Goal: Transaction & Acquisition: Purchase product/service

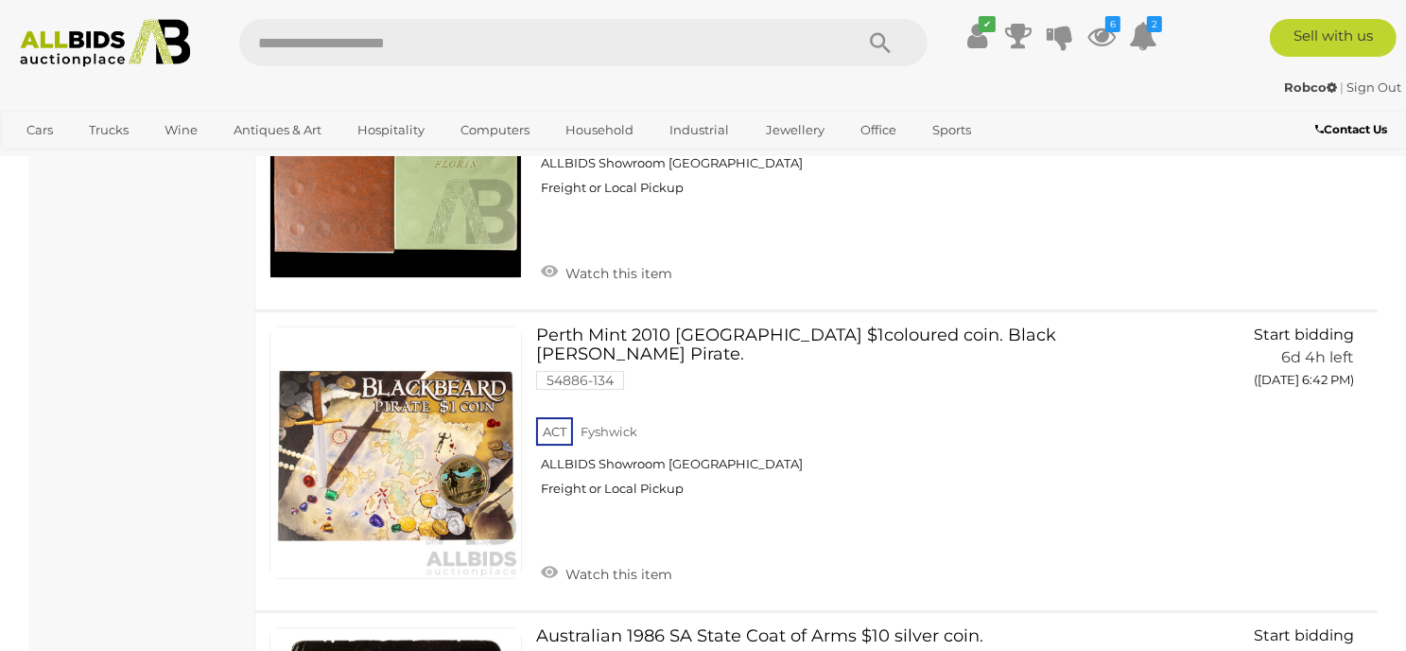
scroll to position [20046, 0]
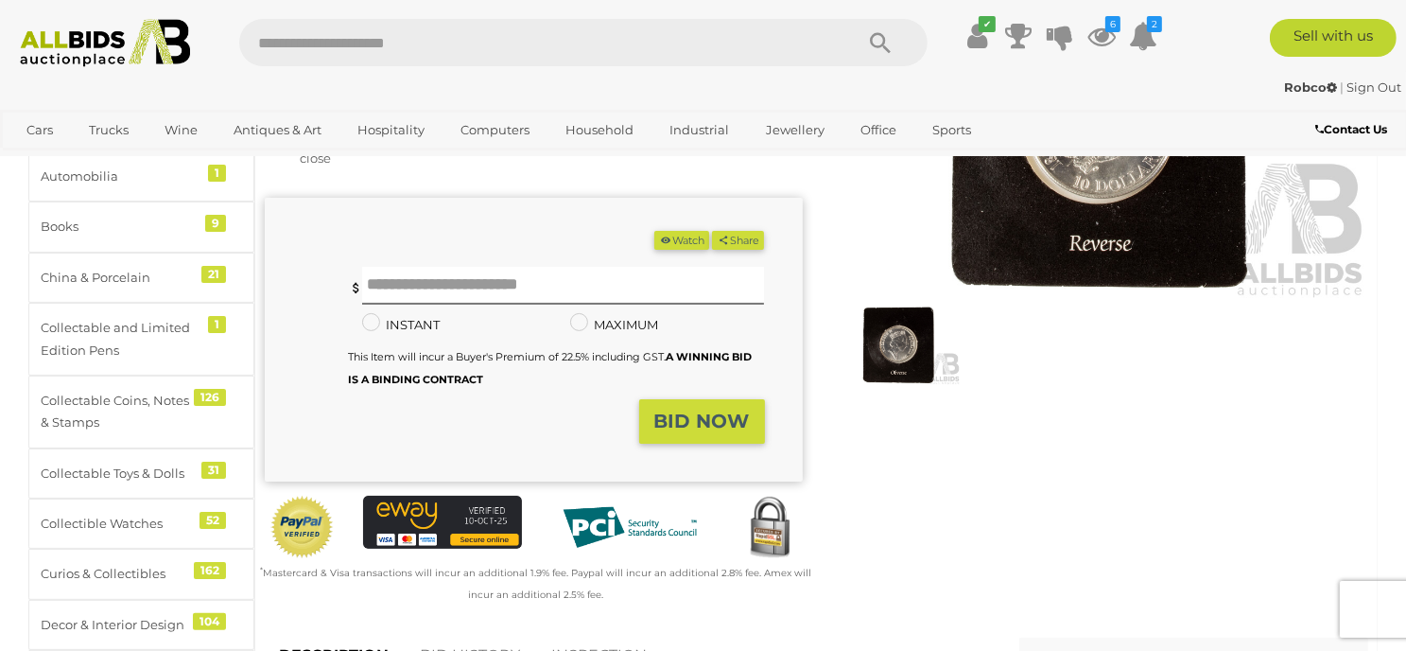
scroll to position [284, 0]
click at [904, 350] on img at bounding box center [898, 344] width 125 height 80
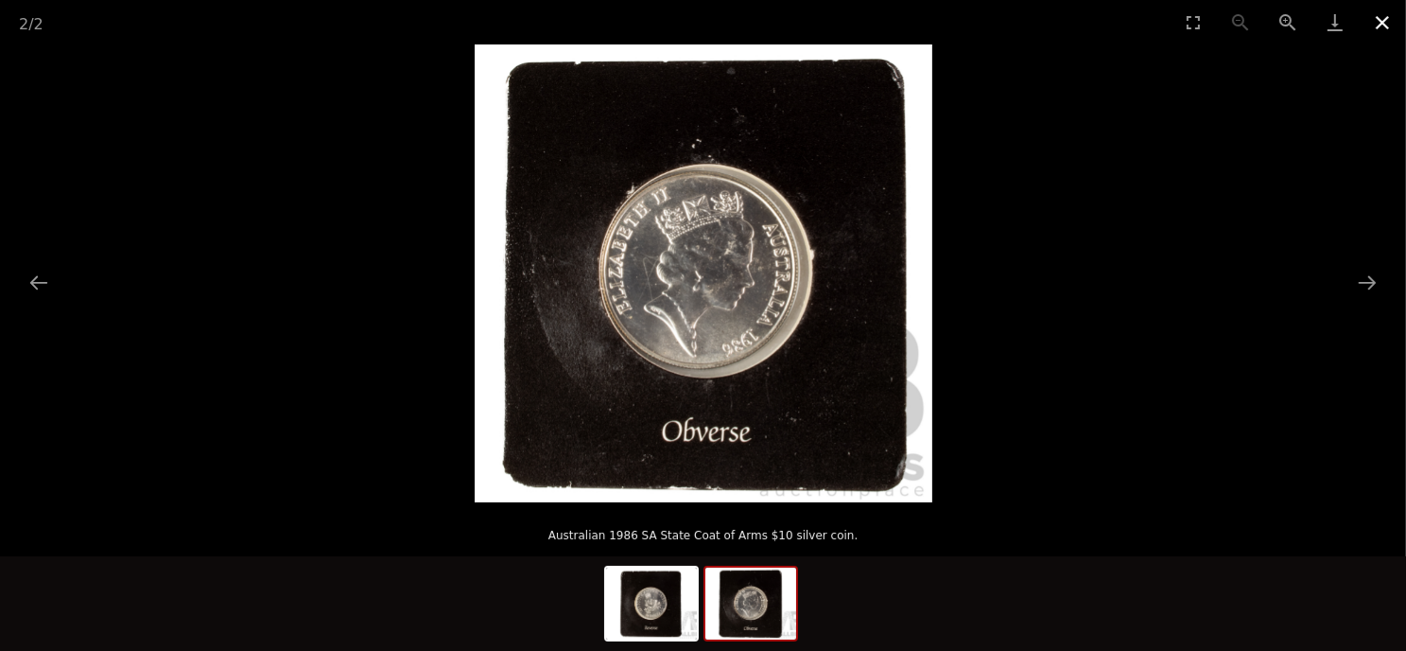
click at [1388, 19] on button "Close gallery" at bounding box center [1382, 22] width 47 height 44
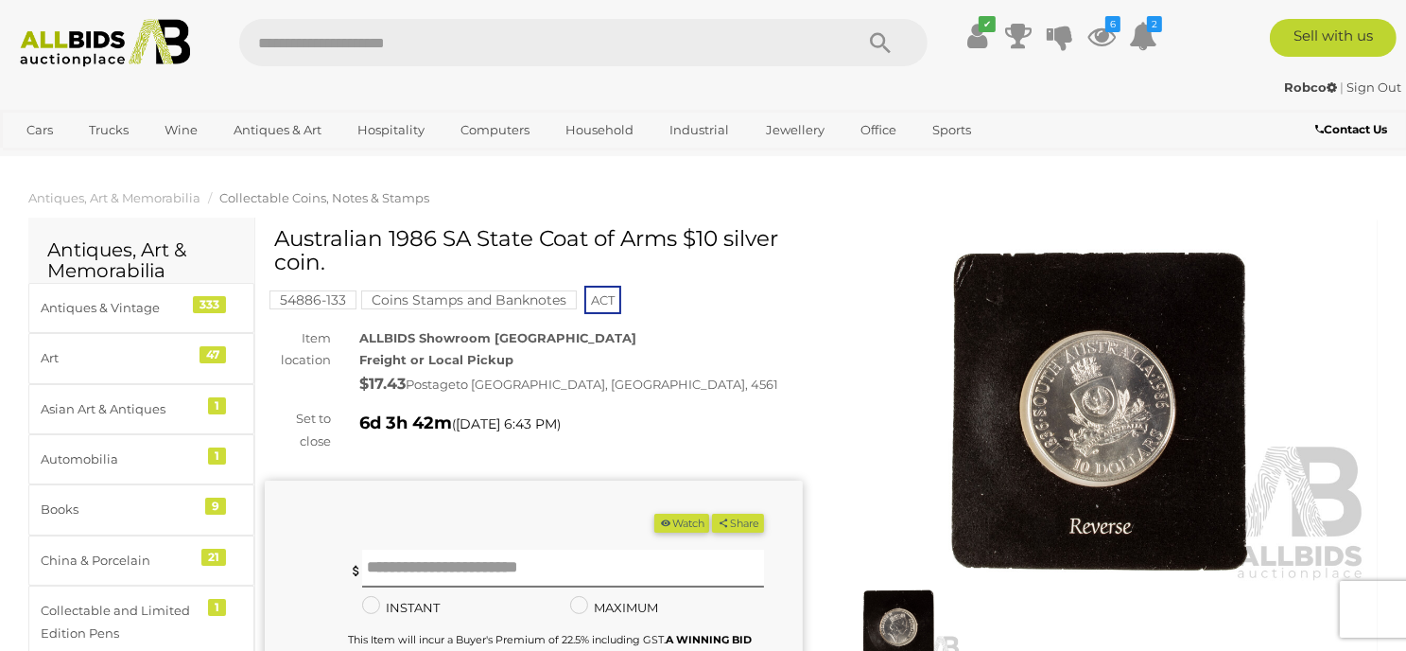
scroll to position [284, 0]
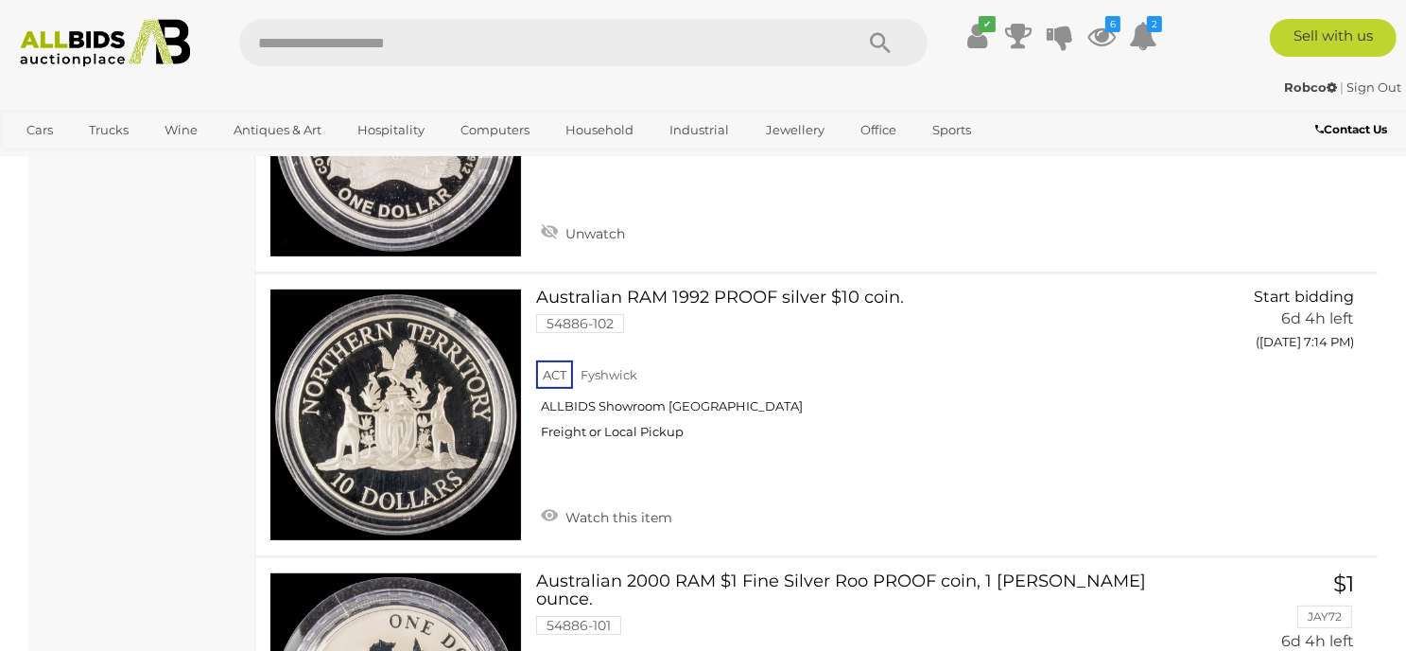
scroll to position [29196, 0]
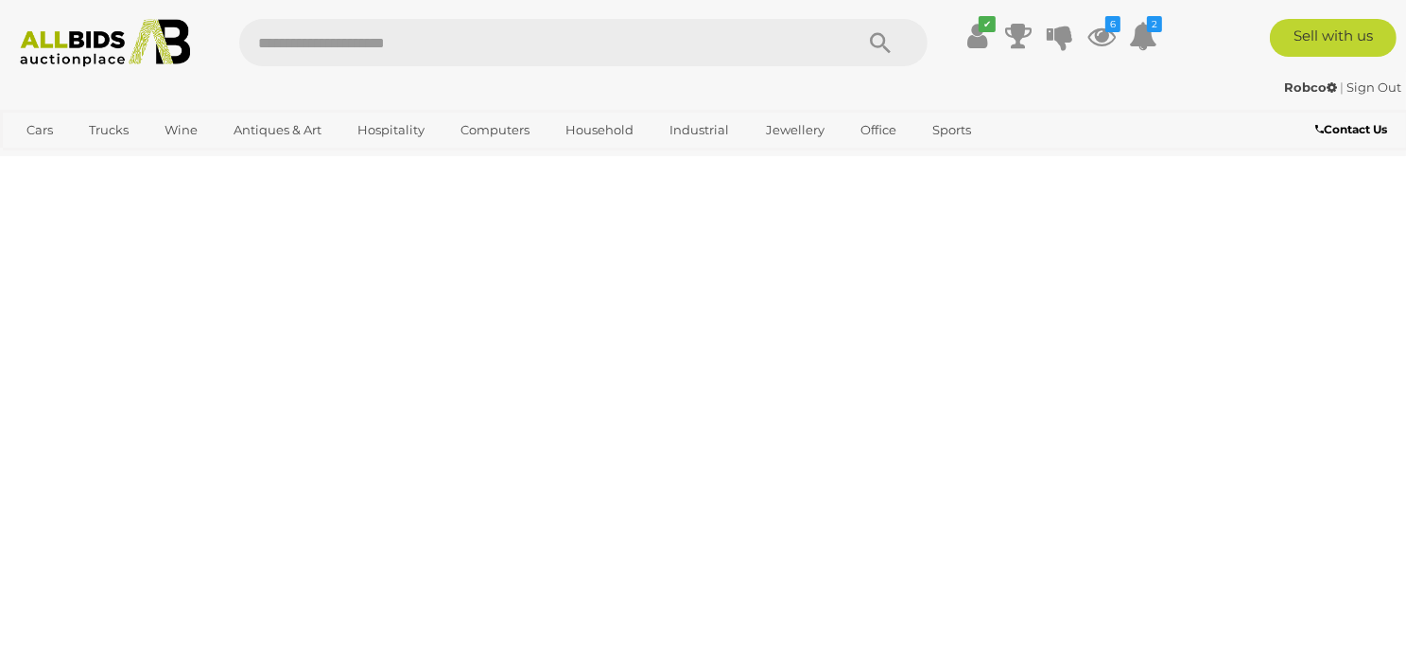
scroll to position [254, 0]
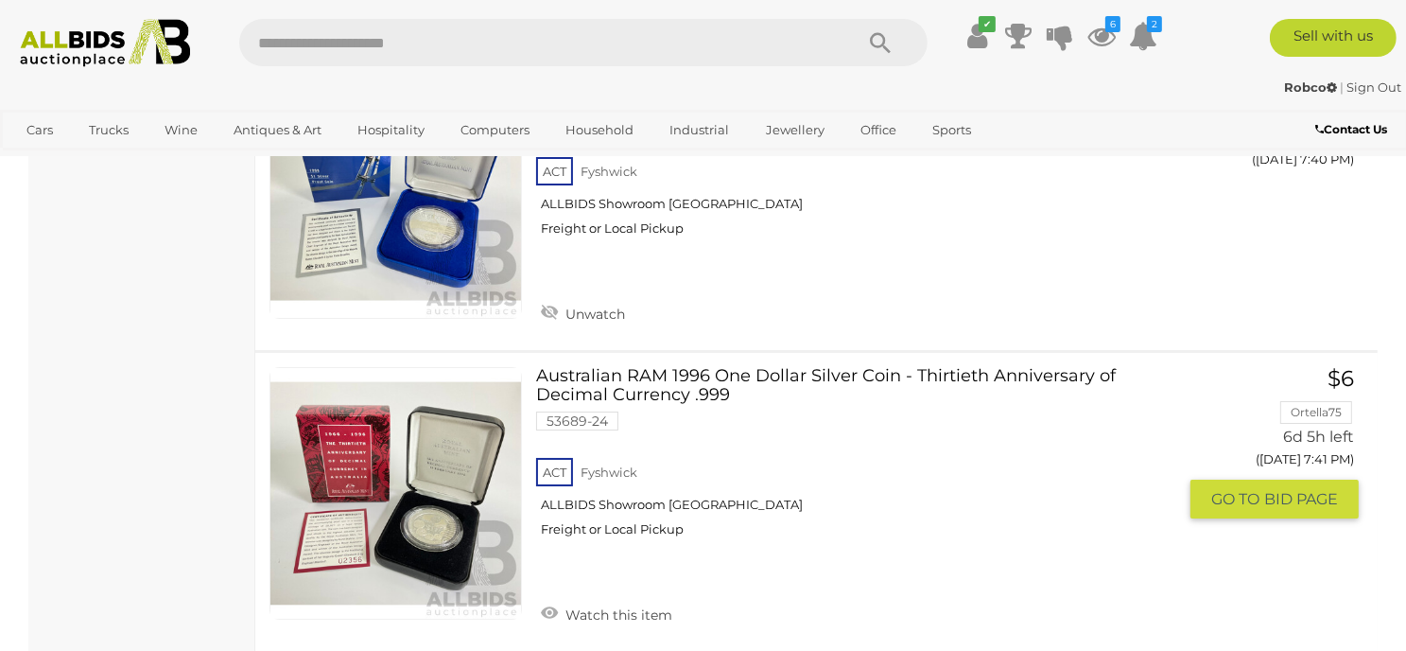
scroll to position [6903, 0]
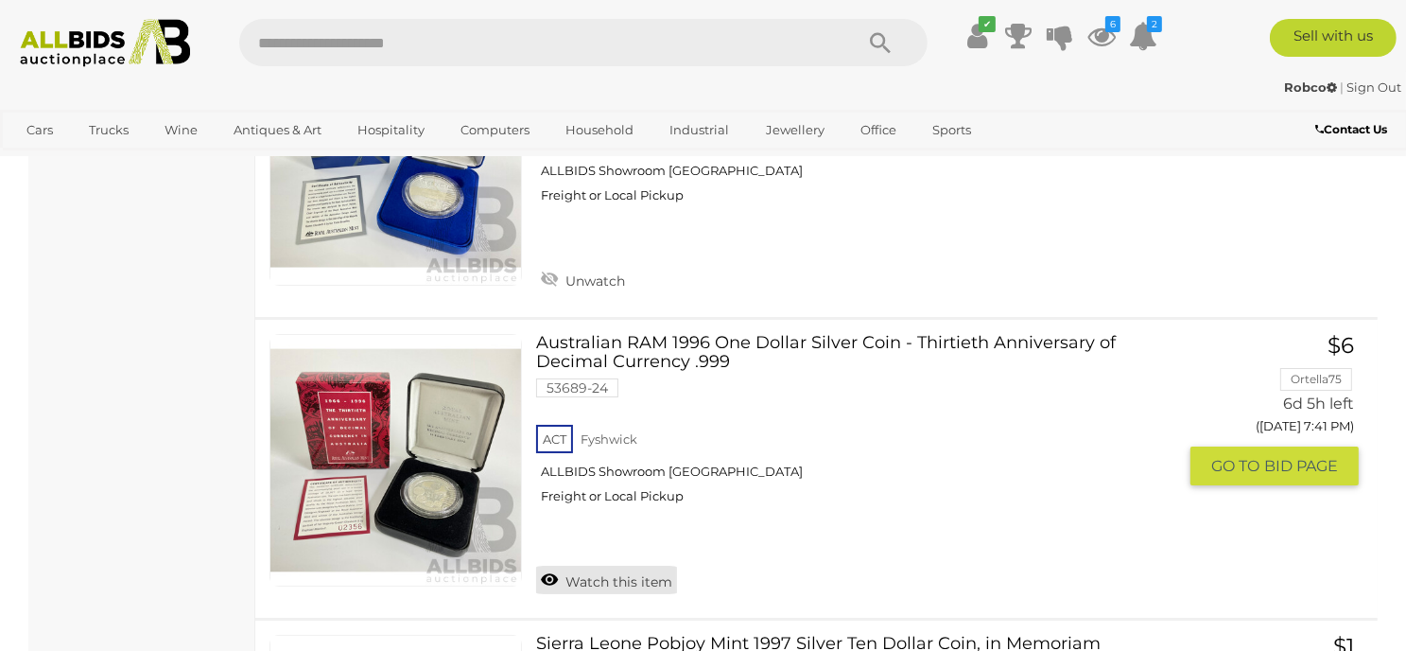
click at [571, 565] on link "Watch this item" at bounding box center [606, 579] width 141 height 28
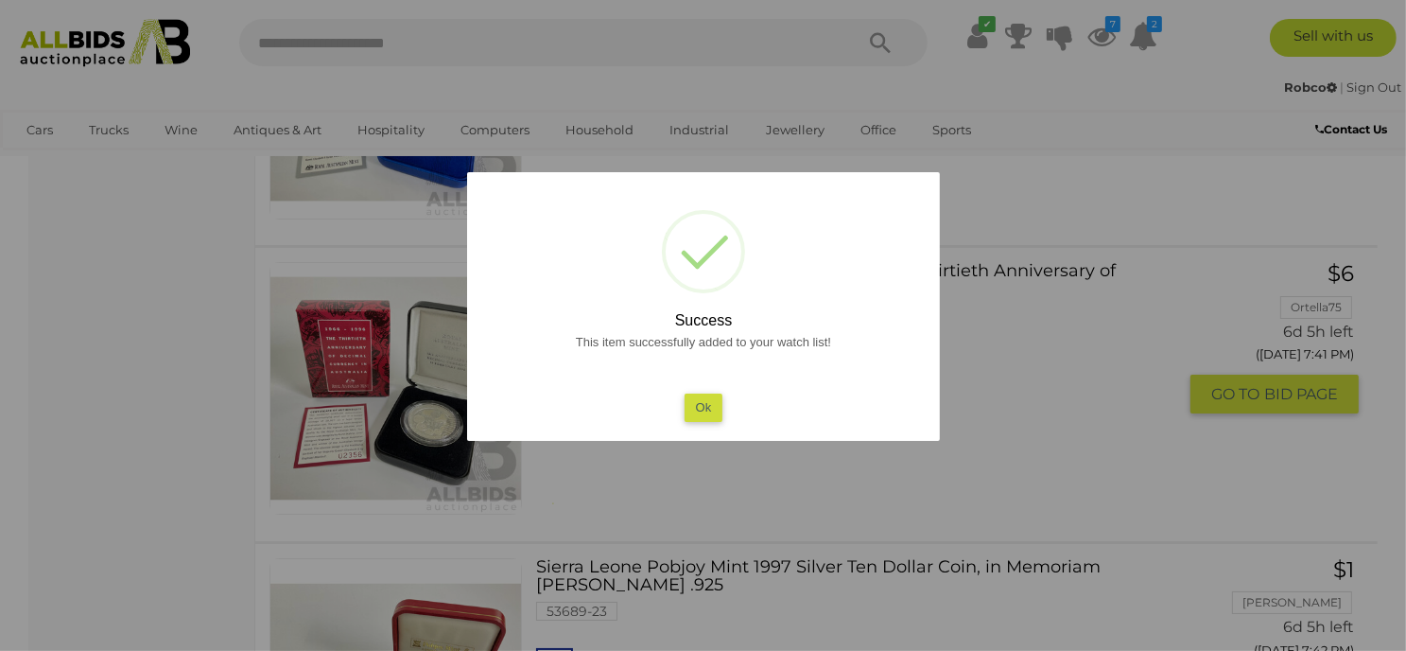
click at [697, 408] on button "Ok" at bounding box center [703, 406] width 39 height 27
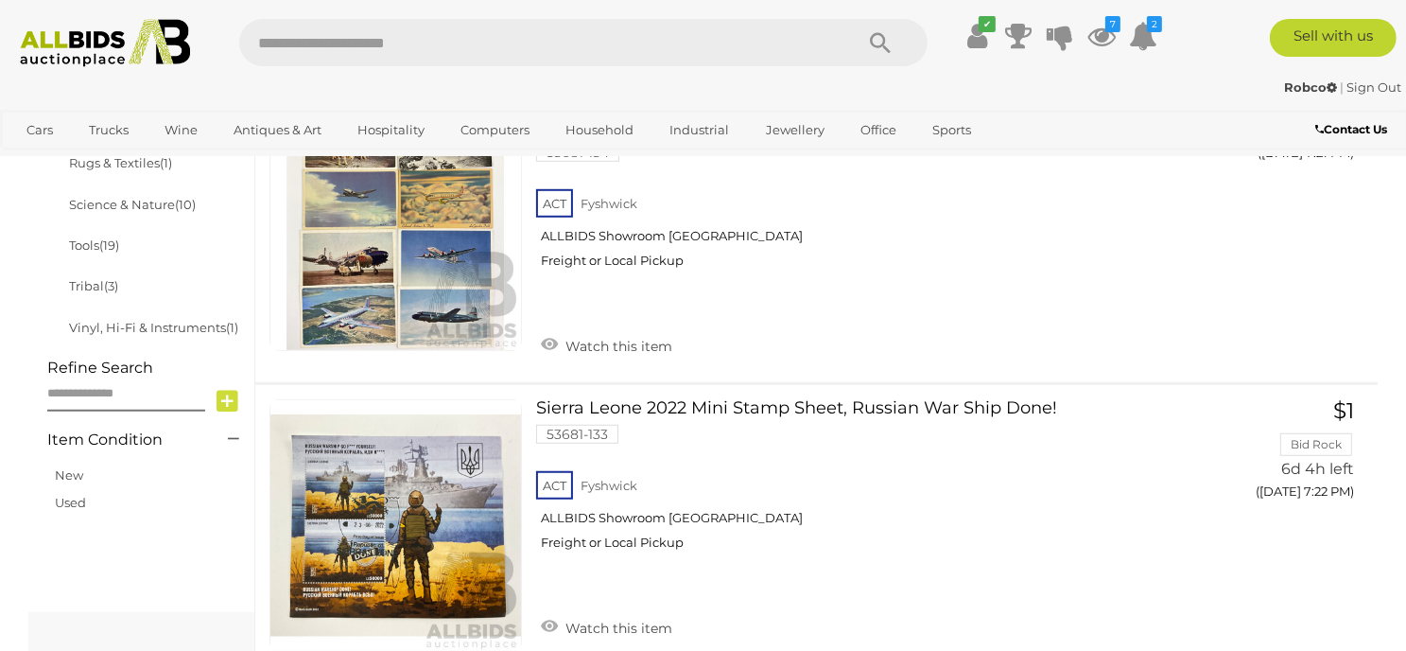
scroll to position [662, 0]
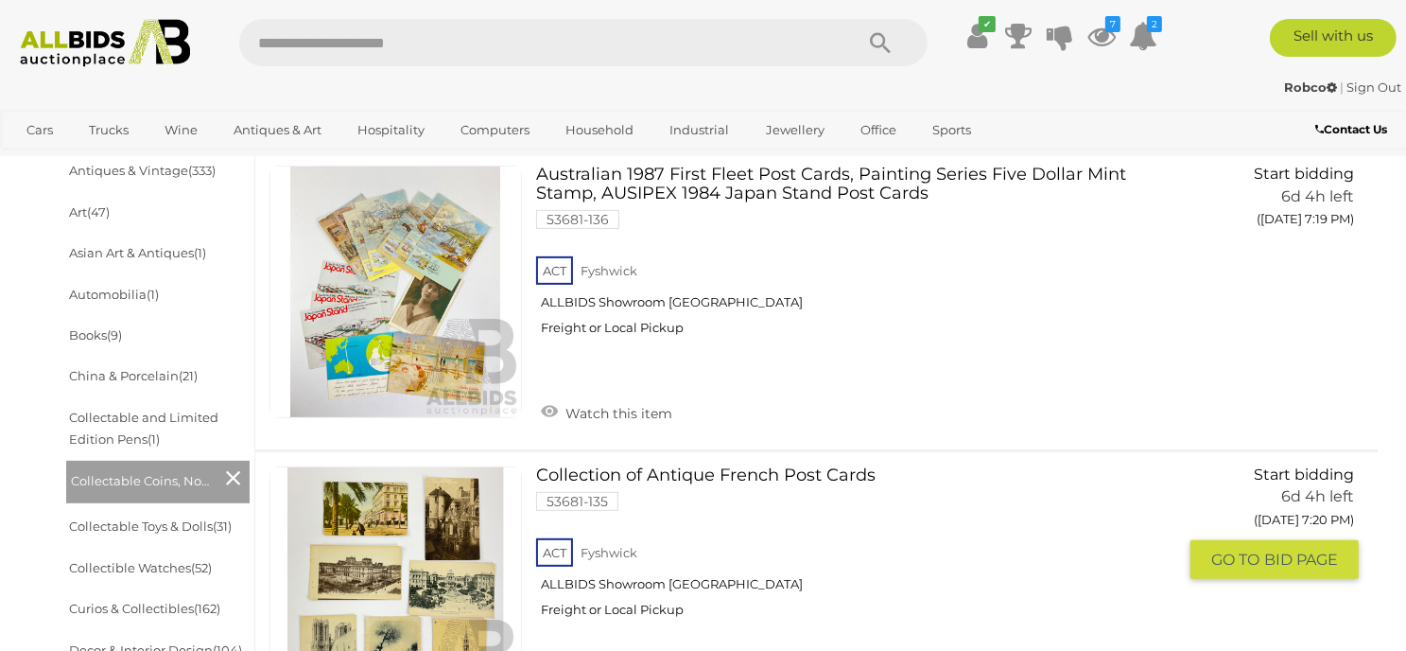
scroll to position [567, 0]
